Goal: Use online tool/utility: Use online tool/utility

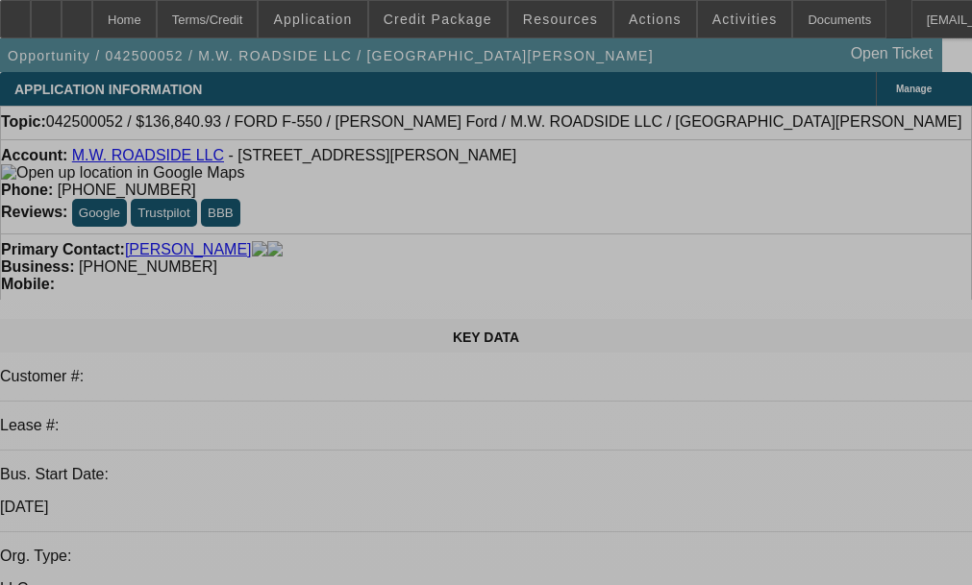
select select "0"
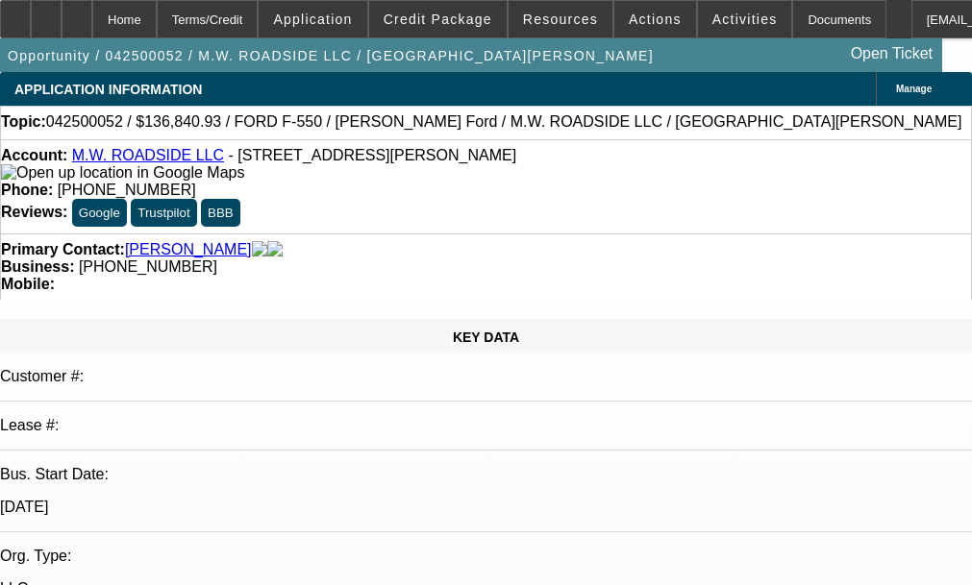
select select "0.1"
select select "0"
select select "0.1"
select select "0"
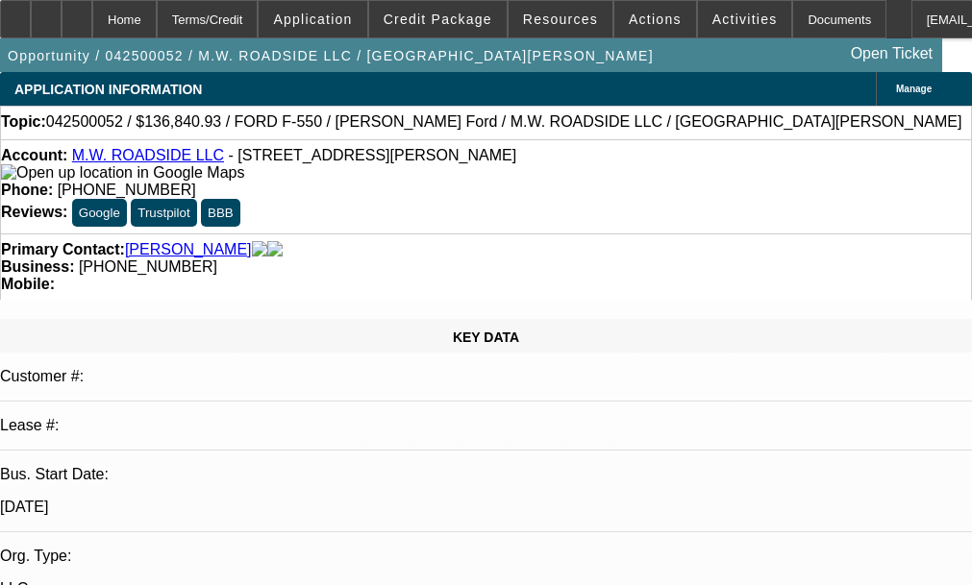
select select "0"
select select "0.1"
select select "0"
select select "0.1"
select select "1"
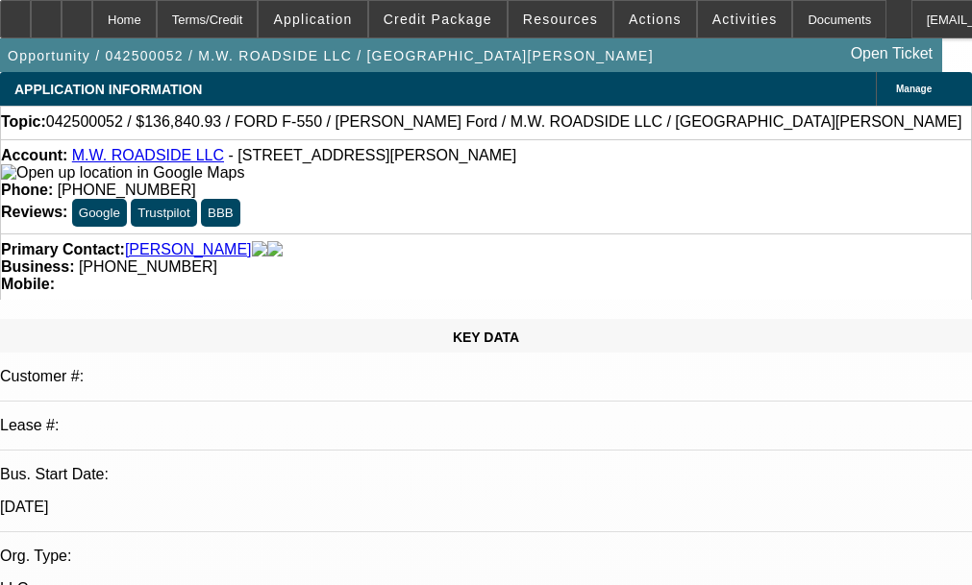
select select "2"
select select "4"
select select "1"
select select "2"
select select "4"
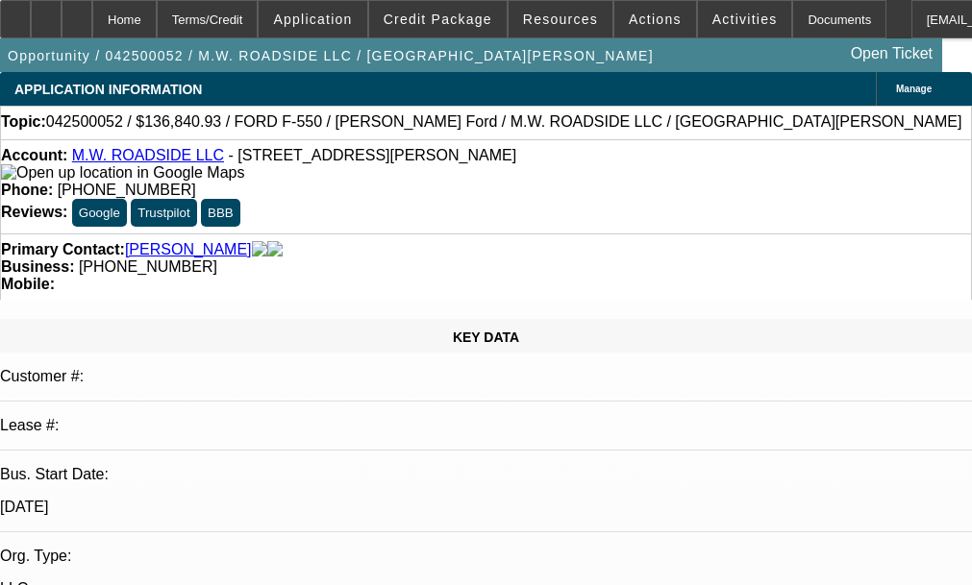
select select "1"
select select "2"
select select "4"
select select "1"
select select "2"
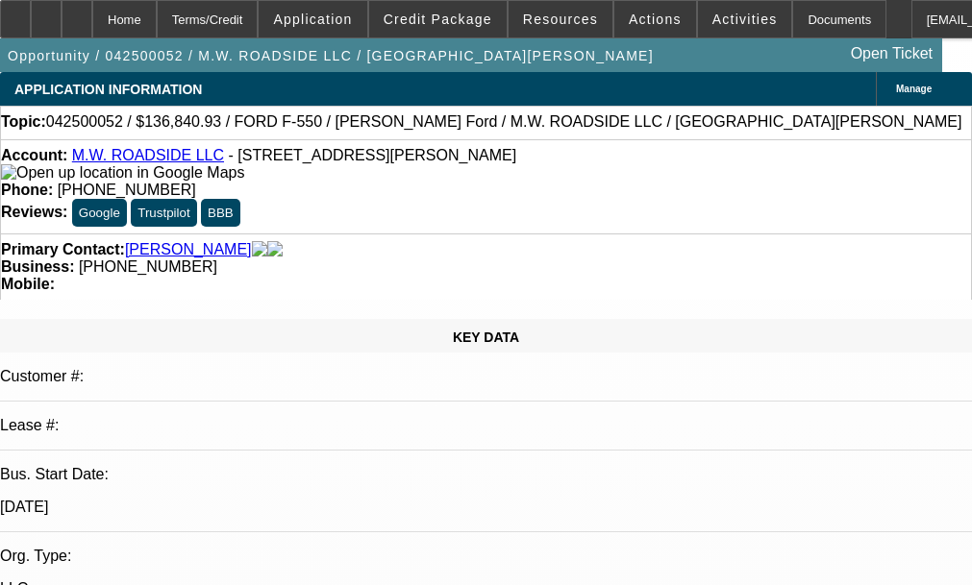
select select "4"
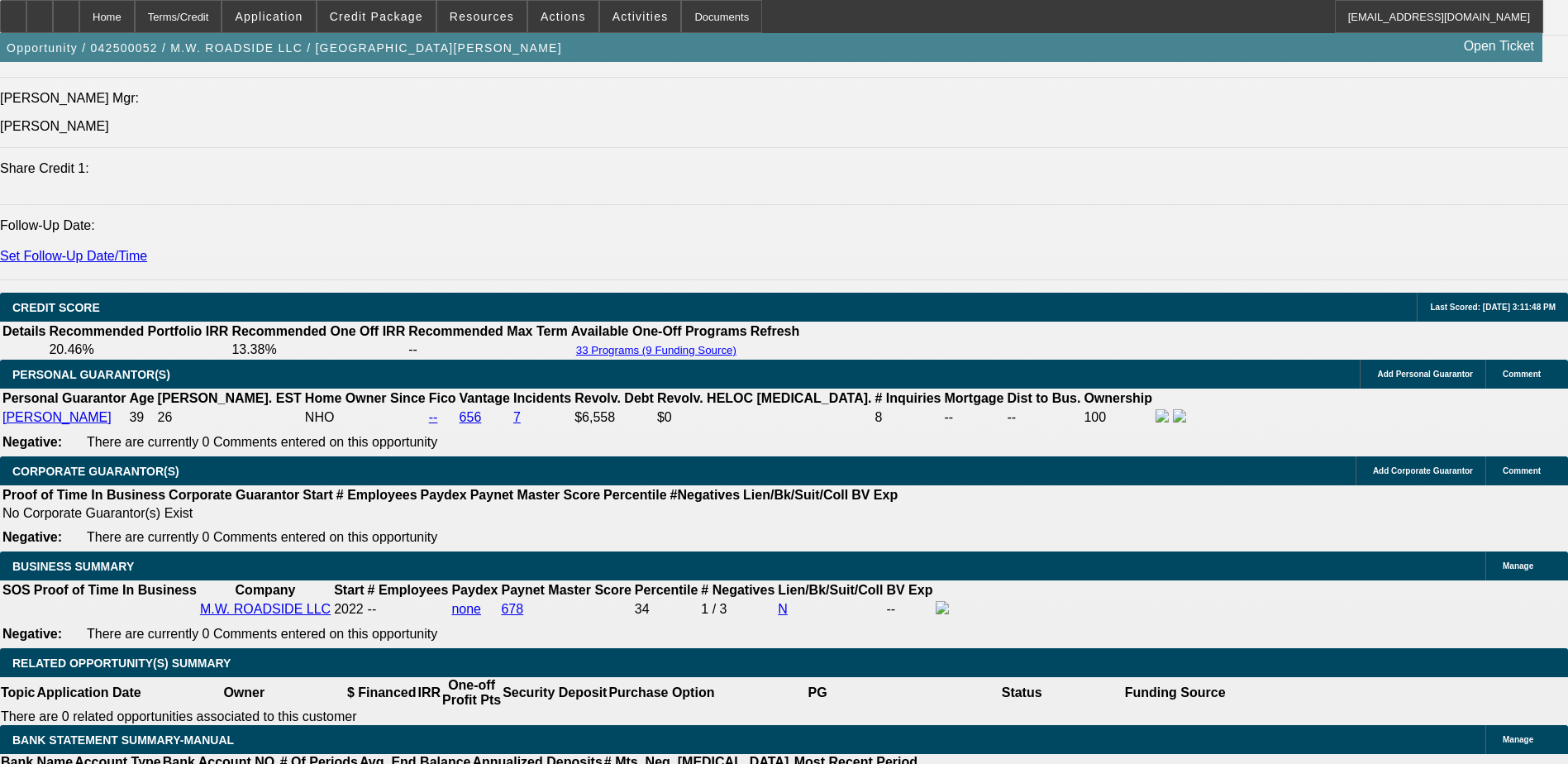
scroll to position [2067, 0]
